Goal: Information Seeking & Learning: Learn about a topic

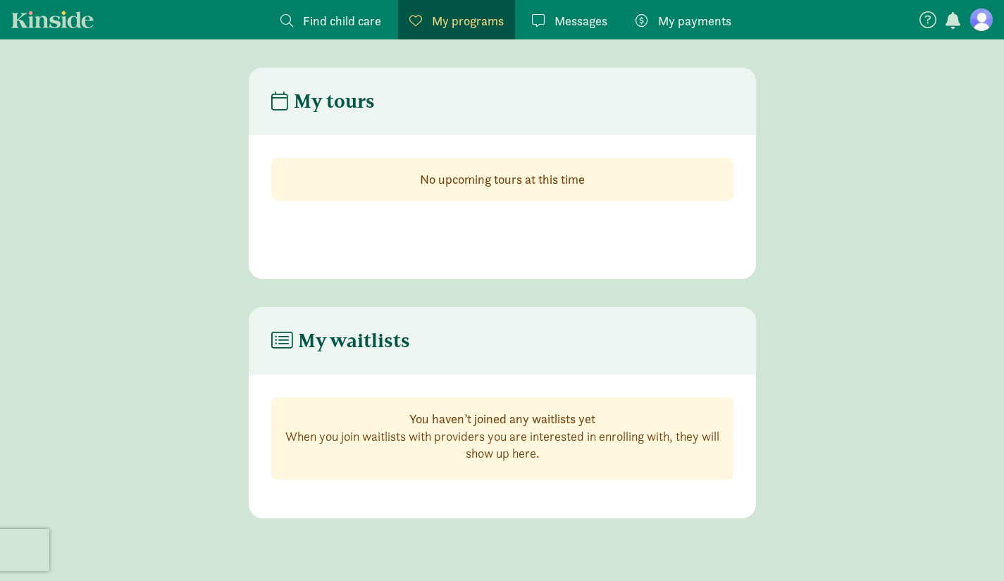
click at [349, 15] on span "Find child care" at bounding box center [342, 20] width 78 height 19
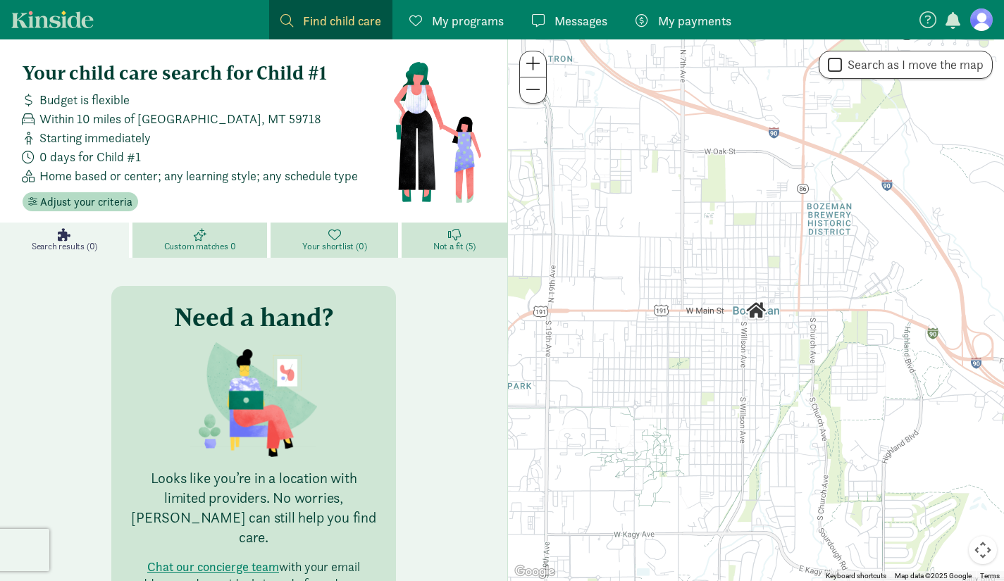
click at [208, 242] on span "Custom matches 0" at bounding box center [200, 246] width 72 height 11
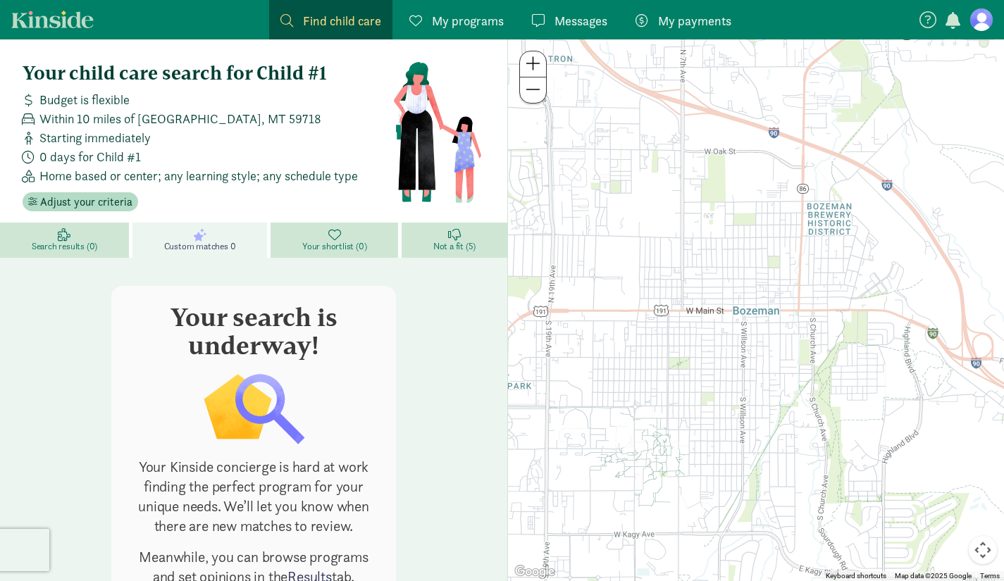
click at [540, 60] on button at bounding box center [533, 64] width 26 height 26
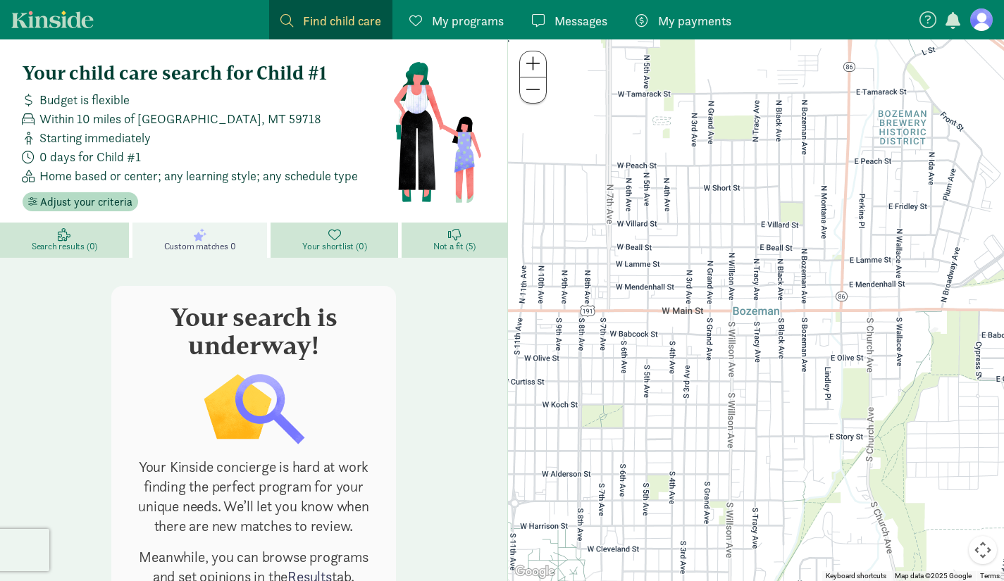
click at [537, 86] on span at bounding box center [533, 89] width 15 height 17
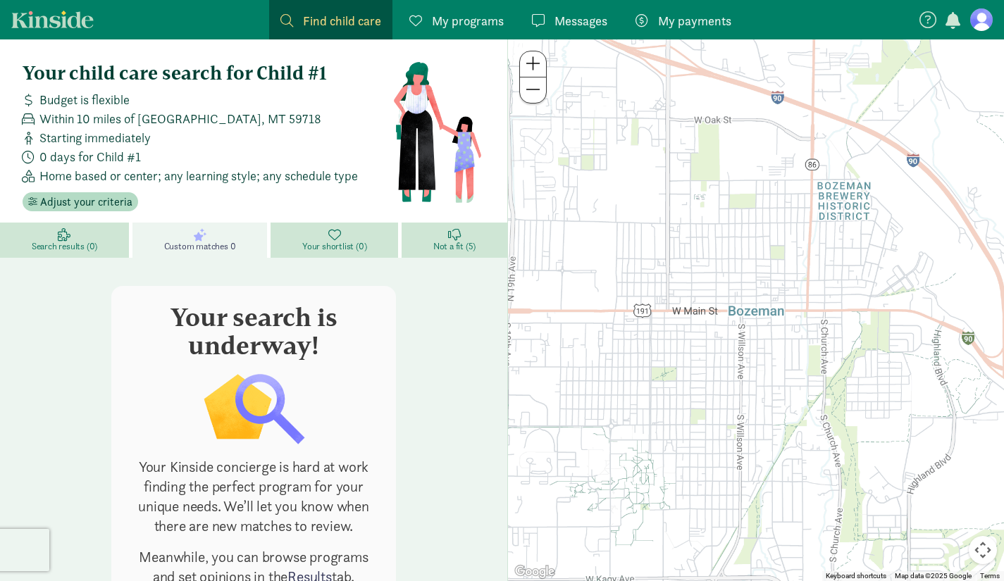
click at [537, 86] on span at bounding box center [533, 89] width 15 height 17
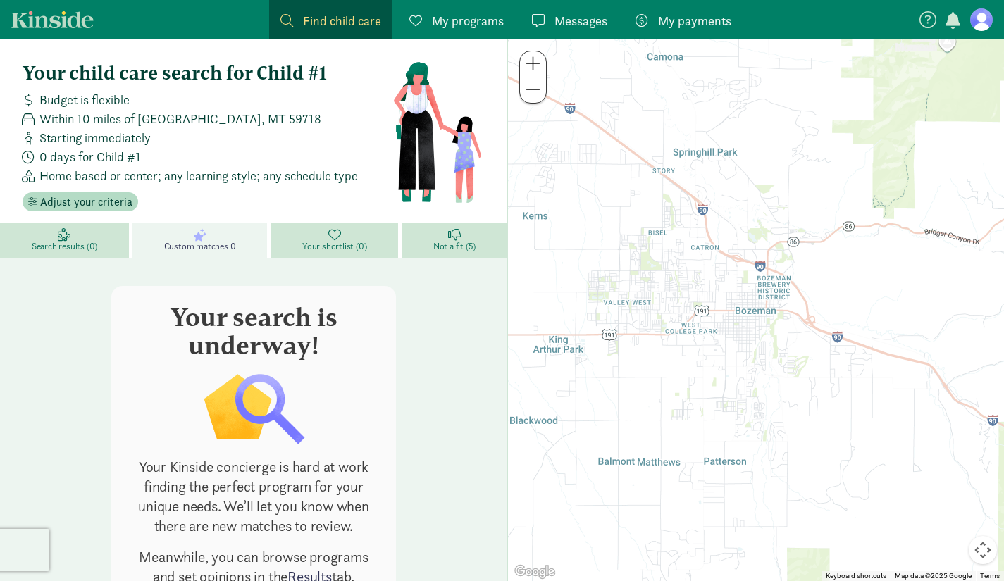
click at [445, 248] on span "Not a fit (5)" at bounding box center [454, 246] width 42 height 11
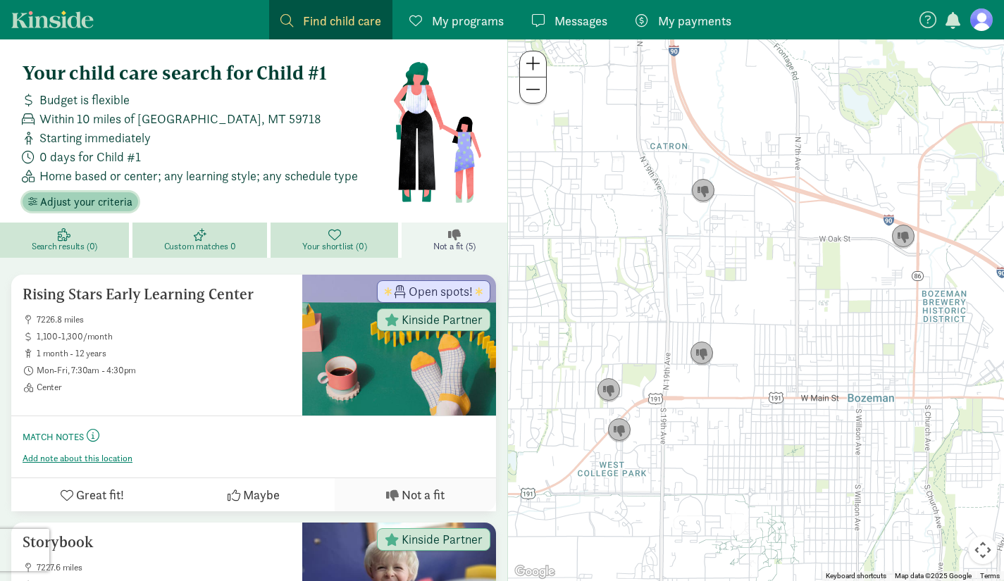
click at [108, 206] on span "Adjust your criteria" at bounding box center [86, 202] width 92 height 17
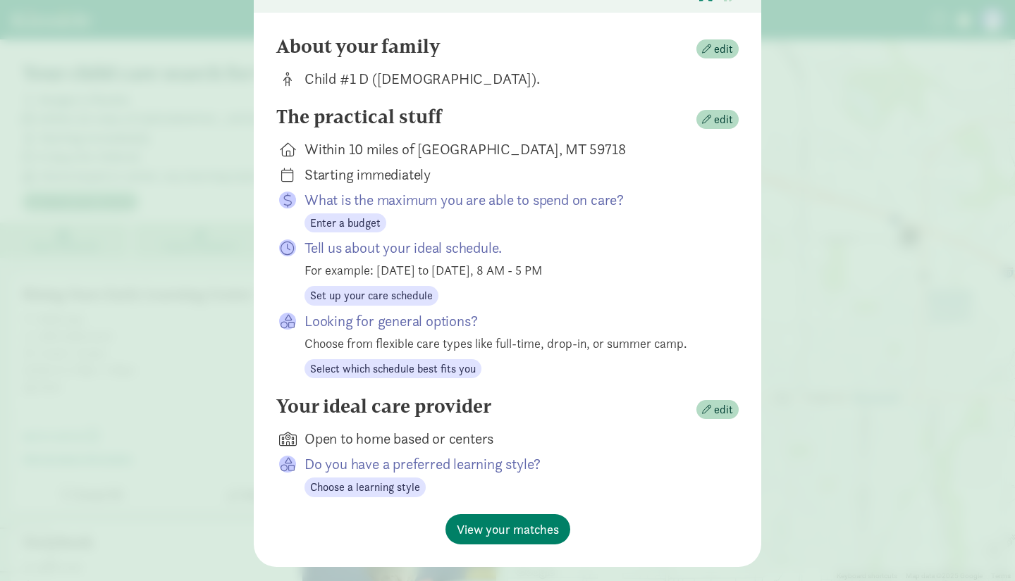
scroll to position [122, 0]
click at [715, 407] on span "edit" at bounding box center [723, 409] width 19 height 17
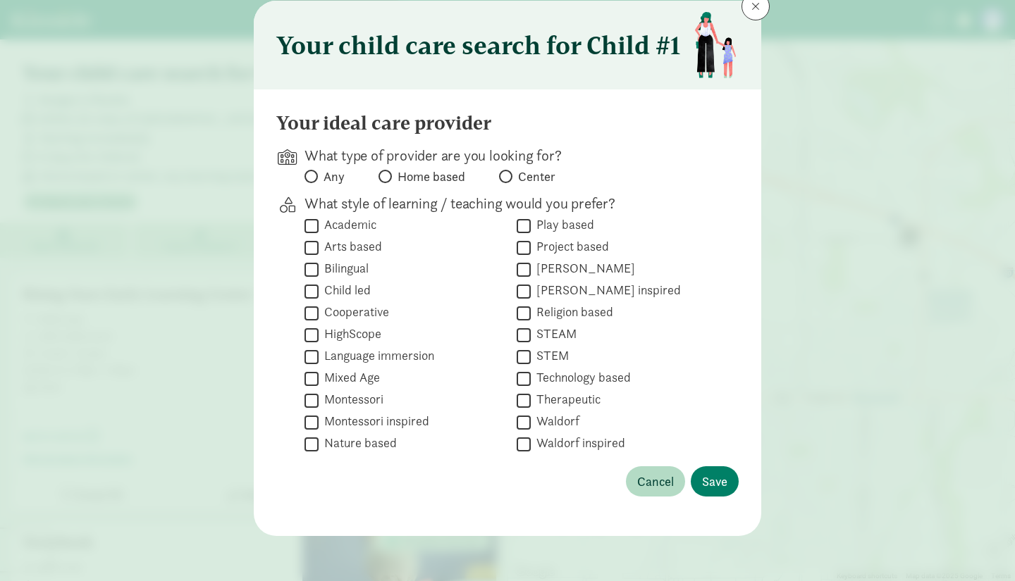
scroll to position [44, 0]
click at [304, 404] on input "Montessori" at bounding box center [311, 401] width 14 height 19
checkbox input "true"
click at [710, 479] on span "Save" at bounding box center [714, 482] width 25 height 19
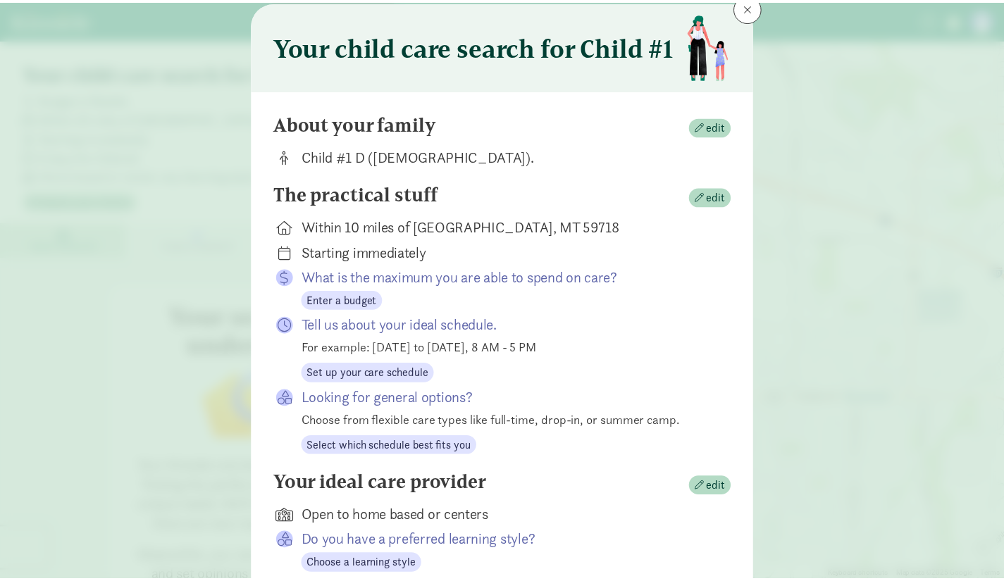
scroll to position [151, 0]
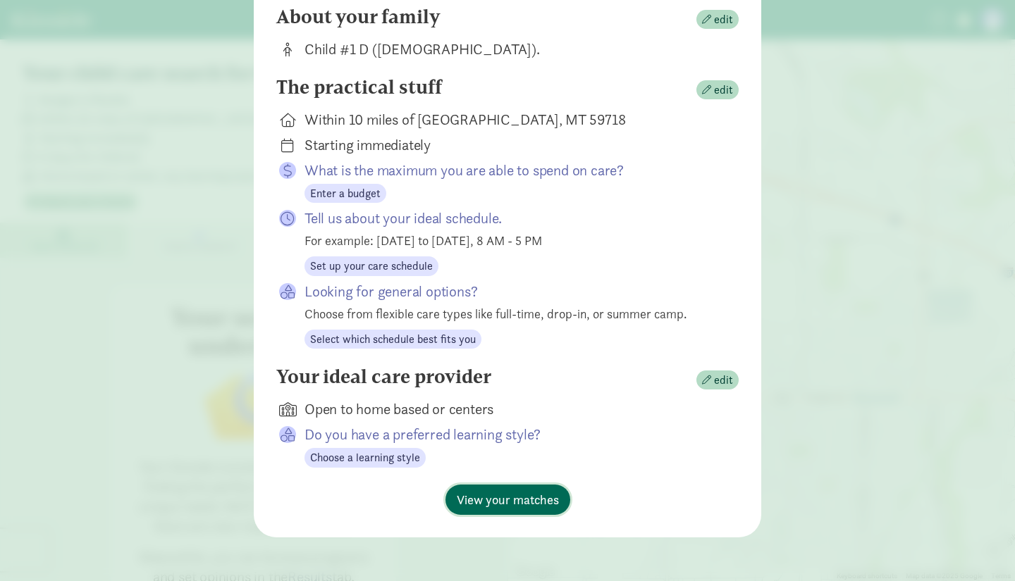
click at [496, 499] on span "View your matches" at bounding box center [508, 499] width 102 height 19
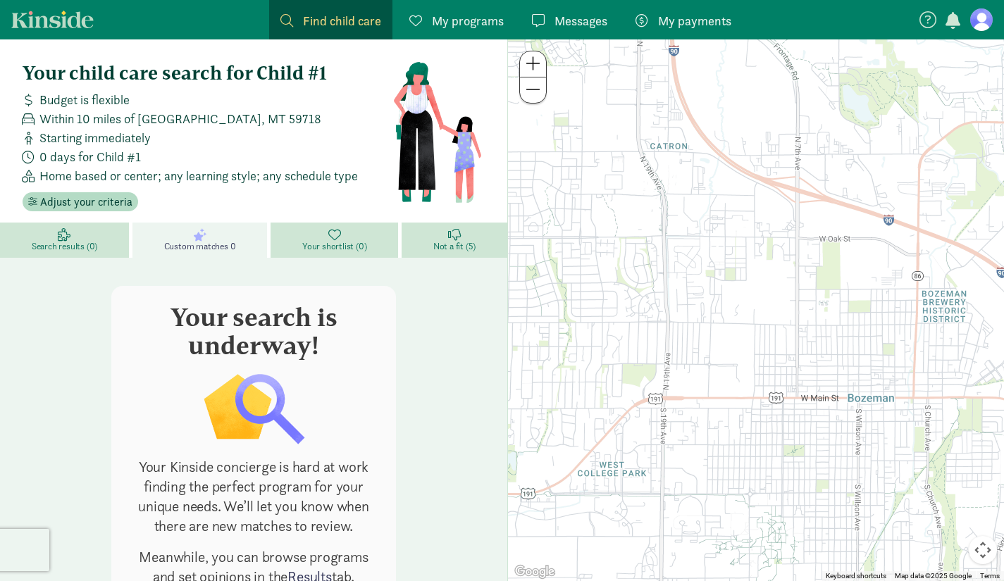
click at [454, 29] on span "My programs" at bounding box center [468, 20] width 72 height 19
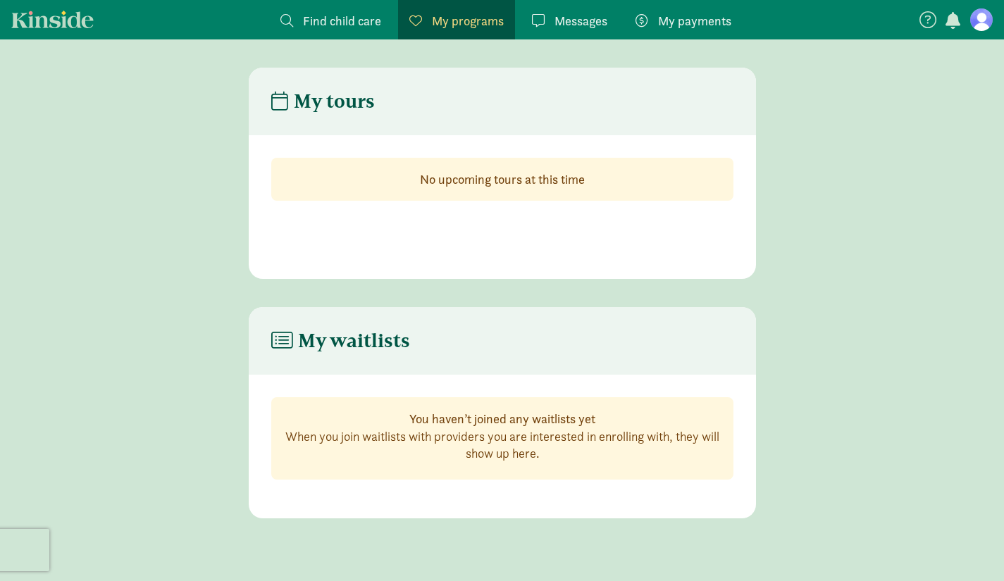
click at [351, 18] on span "Find child care" at bounding box center [342, 20] width 78 height 19
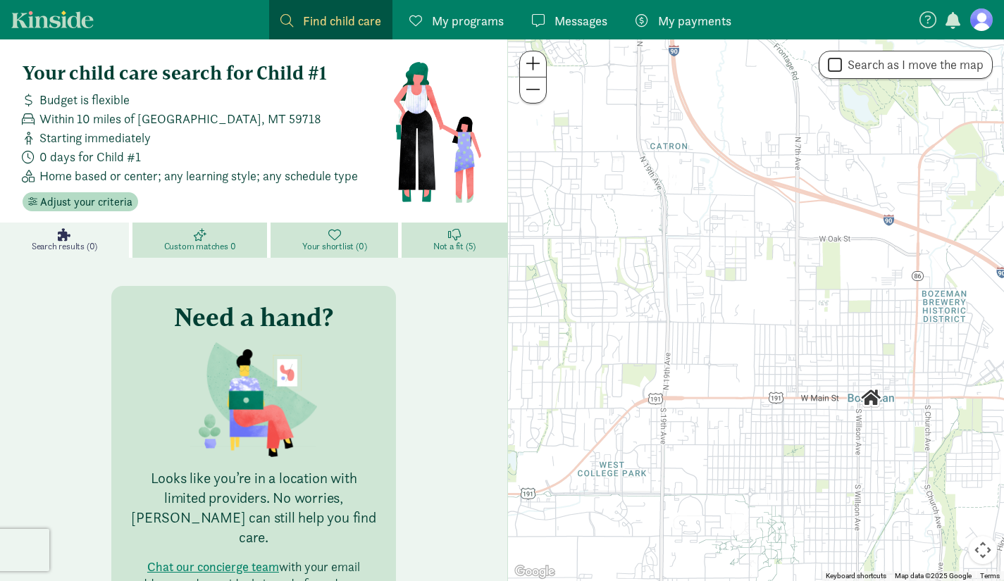
click at [835, 68] on input "Search as I move the map" at bounding box center [835, 65] width 14 height 19
checkbox input "true"
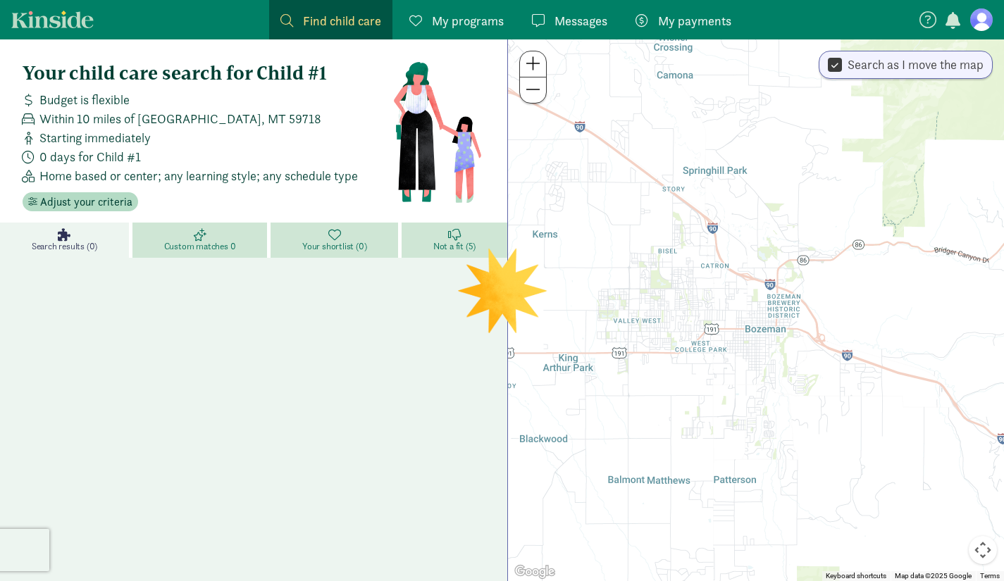
click at [435, 235] on link "Not a fit (5)" at bounding box center [455, 240] width 106 height 35
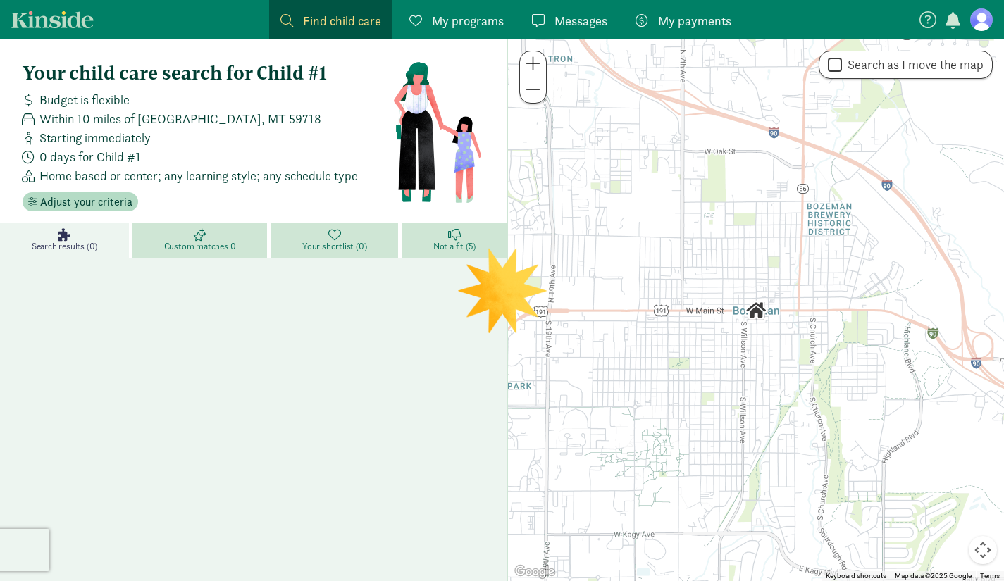
click at [974, 14] on figure at bounding box center [981, 19] width 23 height 23
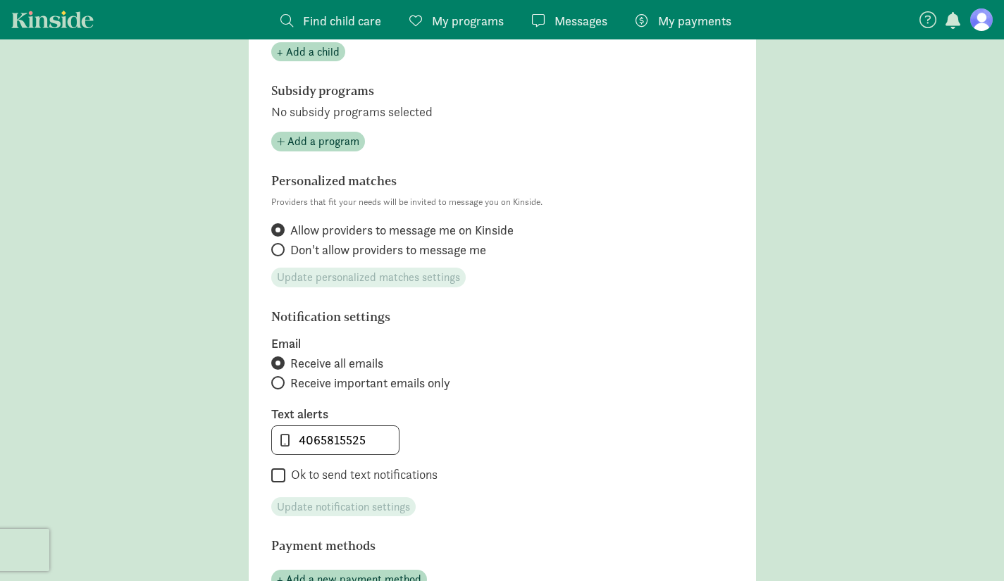
scroll to position [107, 0]
